Goal: Find contact information: Find contact information

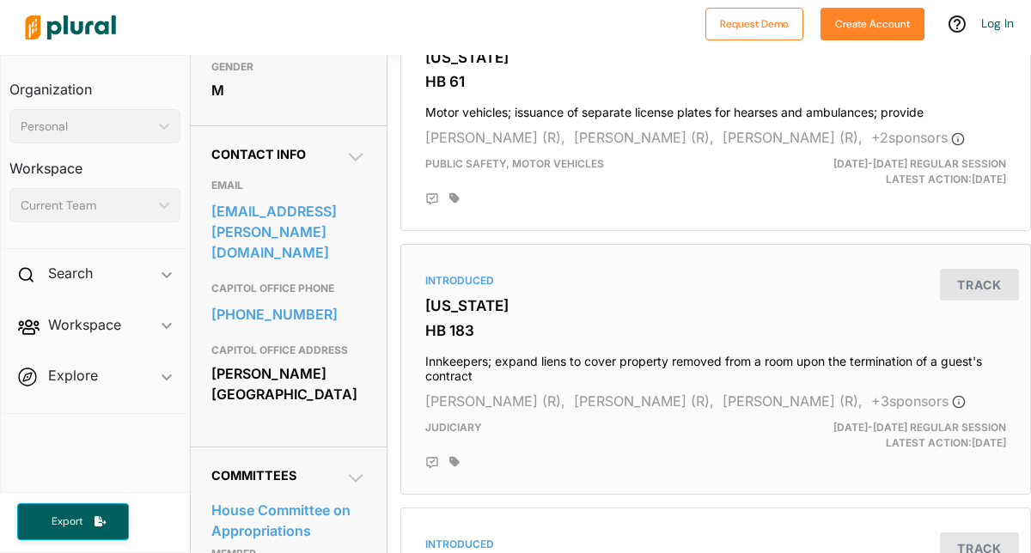
scroll to position [467, 0]
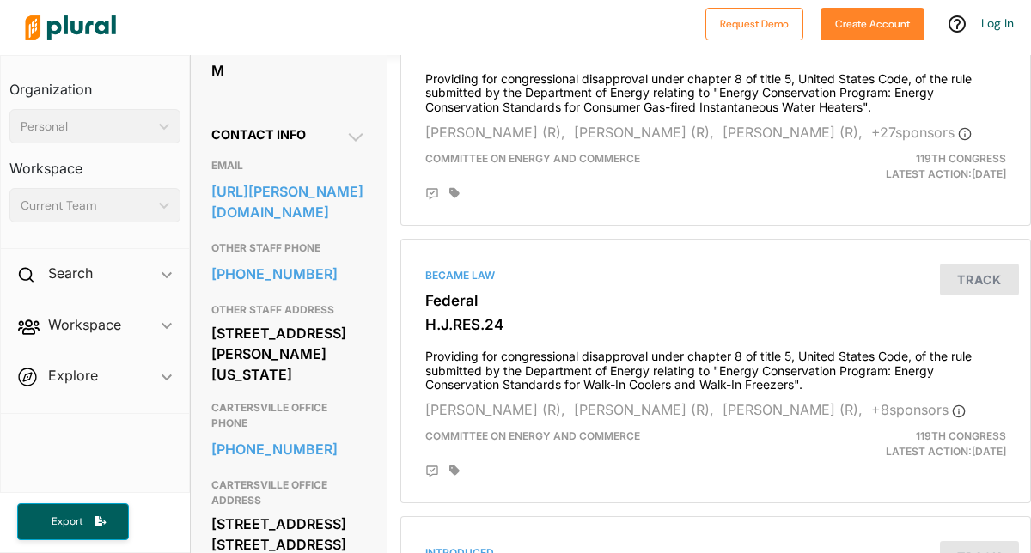
scroll to position [489, 0]
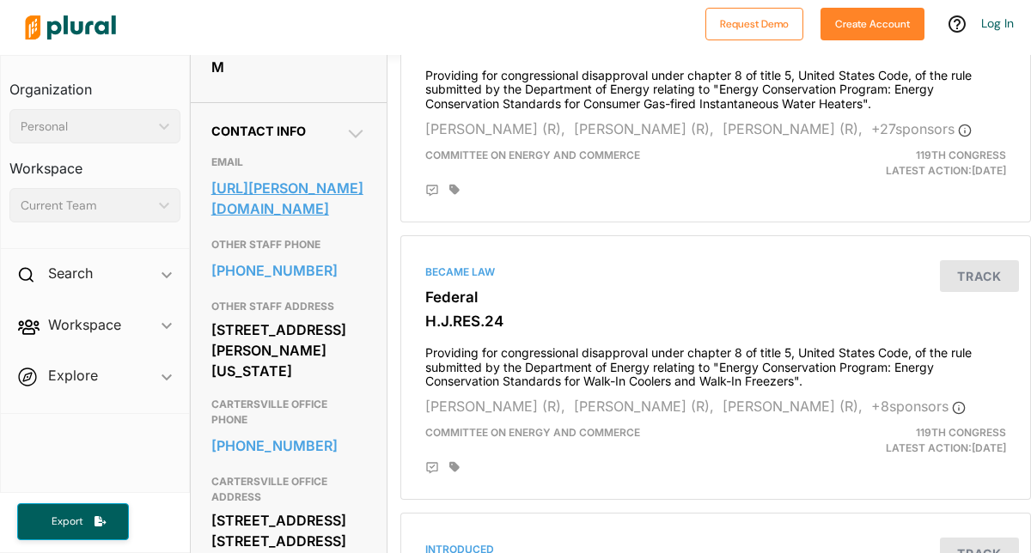
click at [297, 217] on link "[URL][PERSON_NAME][DOMAIN_NAME]" at bounding box center [288, 198] width 155 height 46
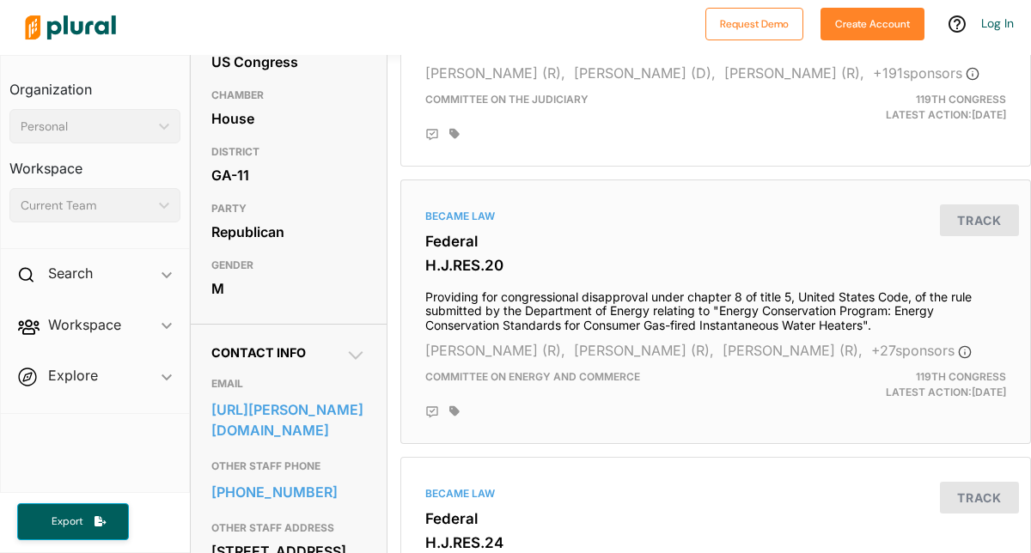
scroll to position [0, 0]
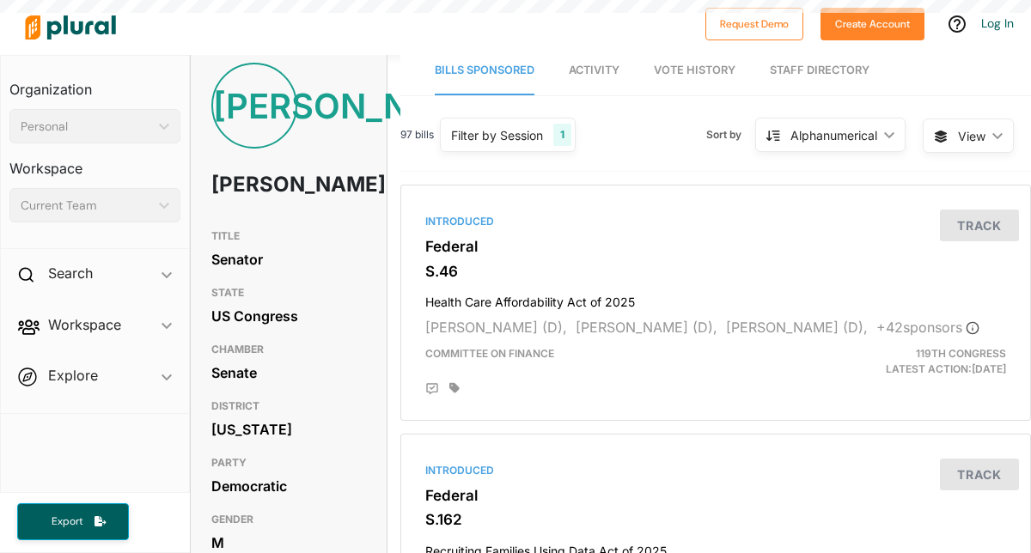
scroll to position [271, 0]
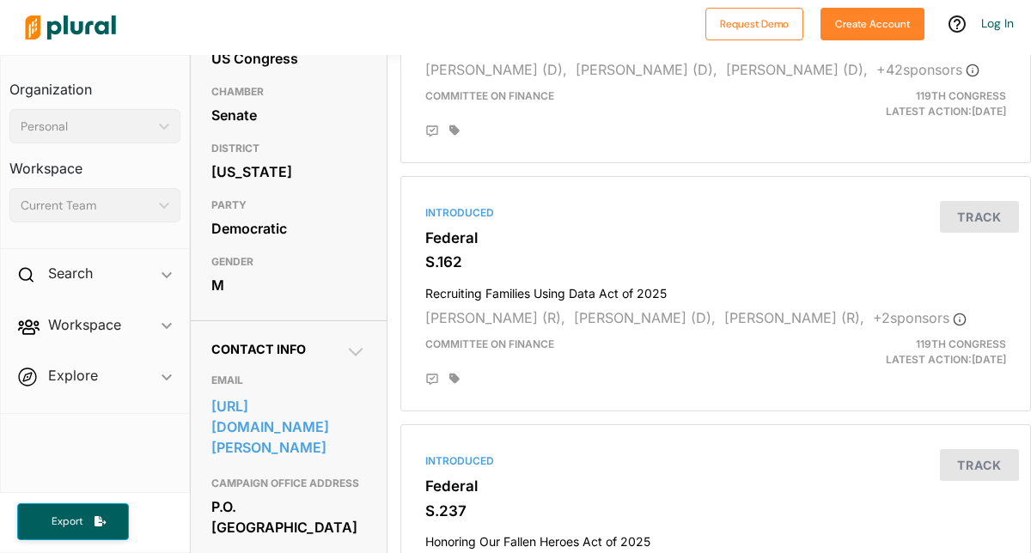
click at [319, 430] on link "https://www.ossoff.senate.gov/contact-us/" at bounding box center [288, 427] width 155 height 67
